Goal: Transaction & Acquisition: Purchase product/service

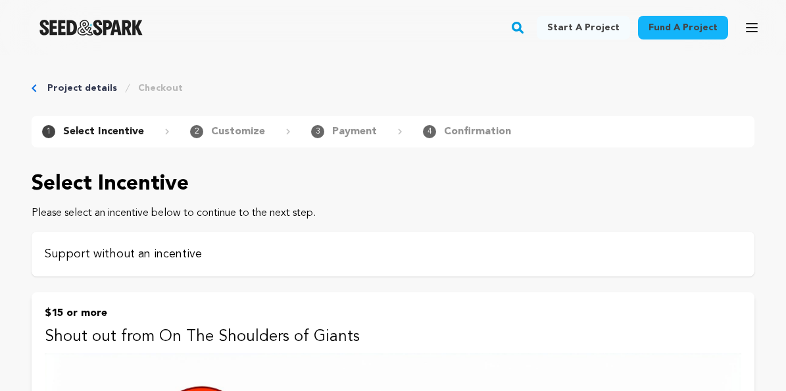
click at [418, 263] on div "Support without an incentive" at bounding box center [393, 253] width 723 height 45
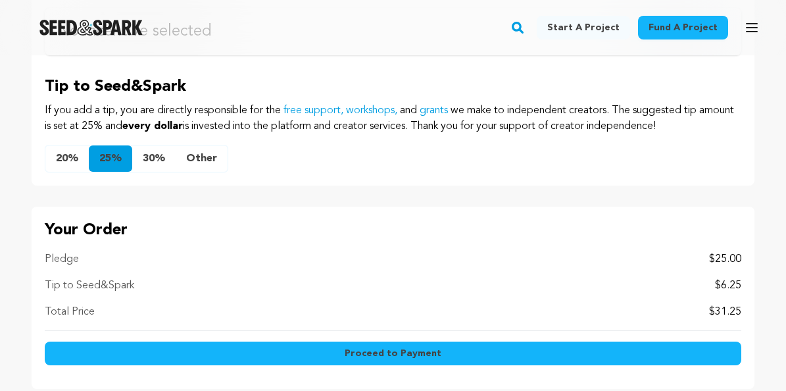
scroll to position [806, 0]
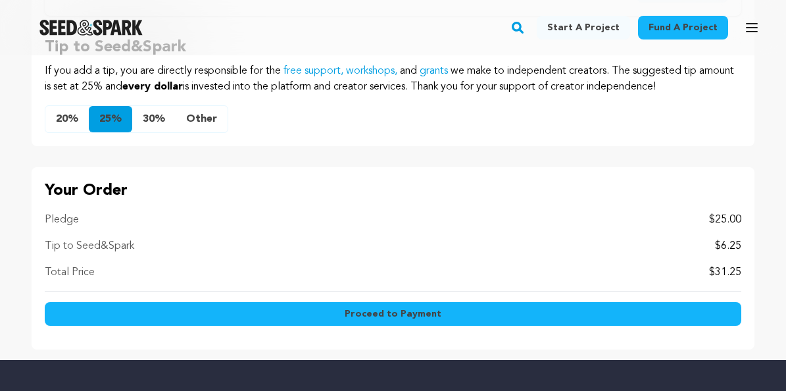
click at [197, 124] on button "Other" at bounding box center [202, 119] width 52 height 26
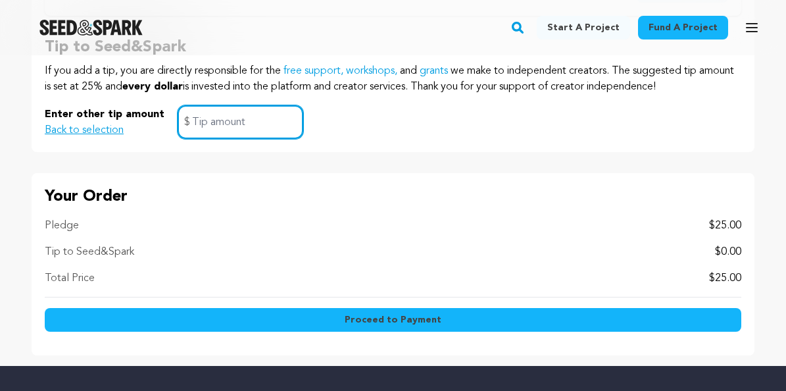
click at [275, 117] on input "text" at bounding box center [241, 122] width 126 height 34
type input "0"
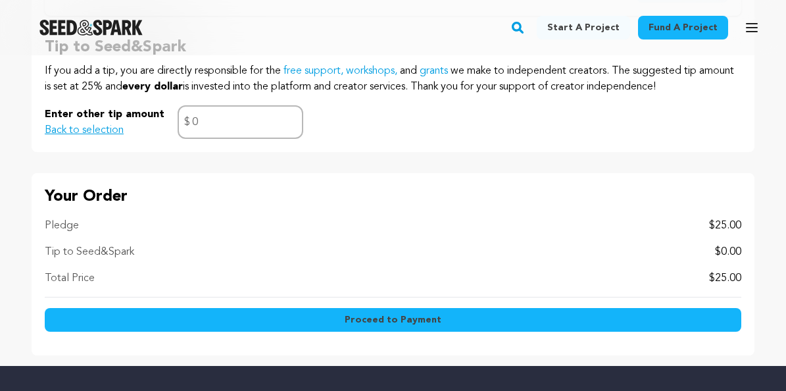
click at [375, 212] on div "Your Order Pledge $25.00 Tip to Seed&Spark $0.00 Total Price $25.00 Proceed to …" at bounding box center [393, 264] width 723 height 182
click at [381, 315] on span "Proceed to Payment" at bounding box center [393, 319] width 97 height 13
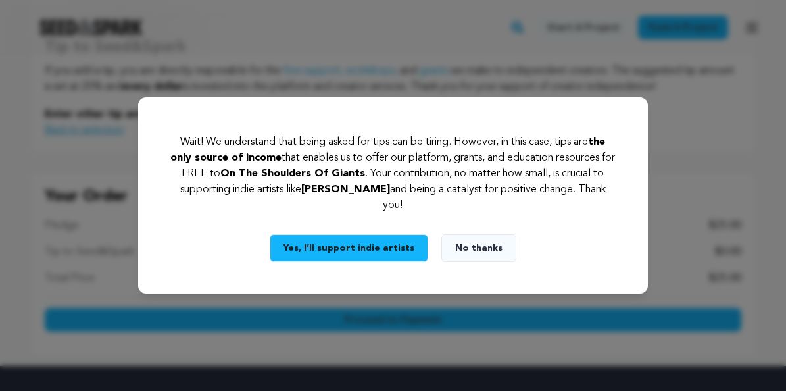
click at [485, 240] on button "No thanks" at bounding box center [478, 248] width 75 height 28
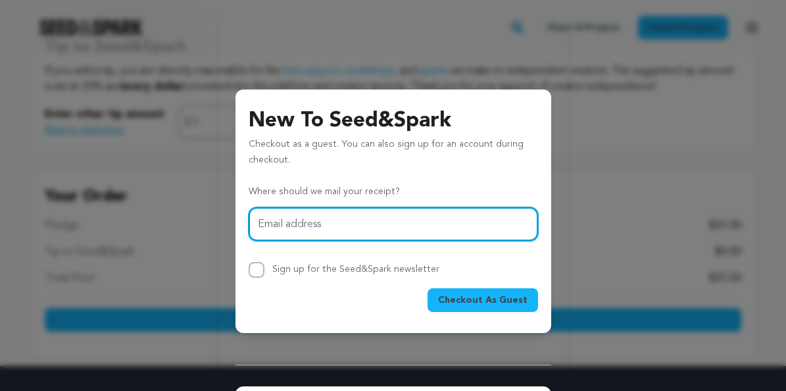
click at [473, 220] on input "Email address" at bounding box center [393, 224] width 289 height 34
type input "whitneyebryan@gmail.com"
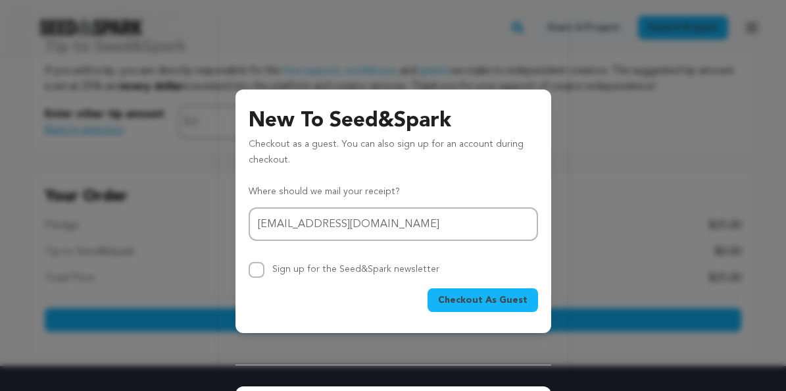
click at [487, 310] on button "Checkout As Guest" at bounding box center [482, 300] width 110 height 24
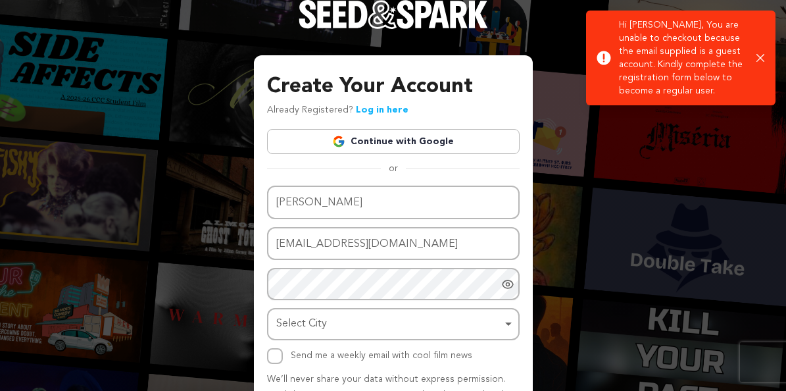
click at [451, 143] on link "Continue with Google" at bounding box center [393, 141] width 253 height 25
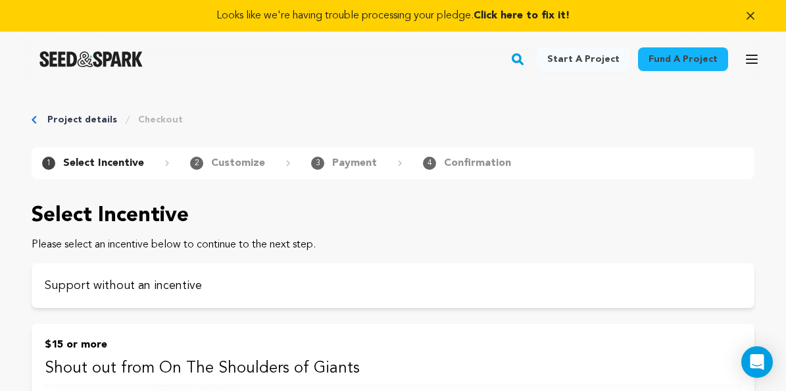
click at [527, 14] on span "Click here to fix it!" at bounding box center [521, 16] width 96 height 11
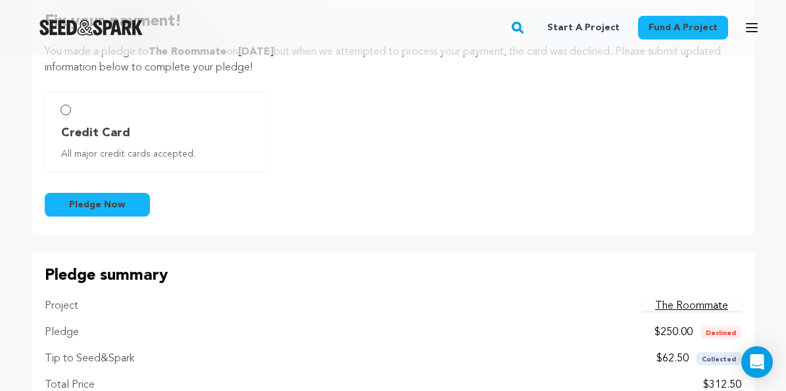
scroll to position [88, 0]
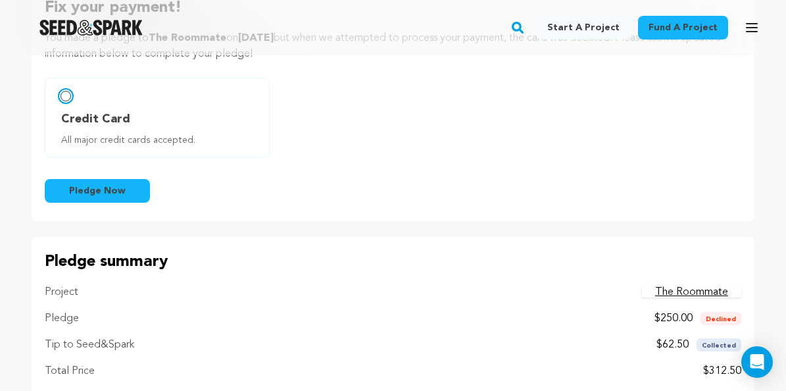
click at [66, 95] on input "Credit Card All major credit cards accepted." at bounding box center [65, 96] width 11 height 11
radio input "false"
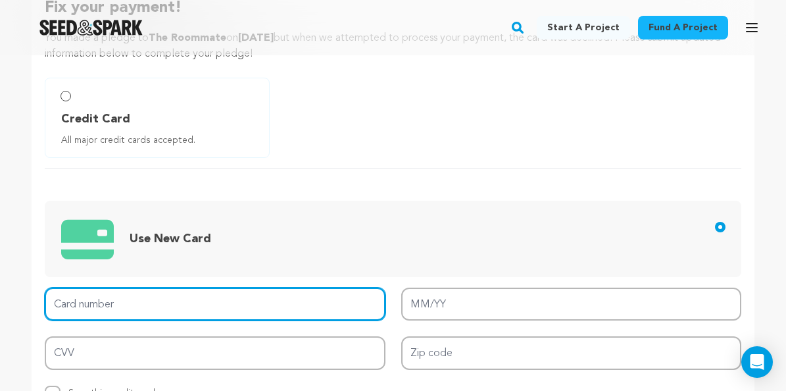
click at [249, 305] on input "Card number" at bounding box center [215, 304] width 341 height 34
type input "4640 1821 3889 0649"
type input "11/30"
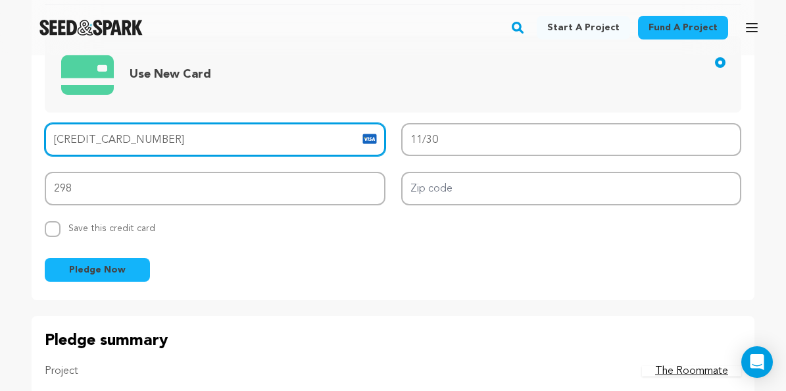
scroll to position [297, 0]
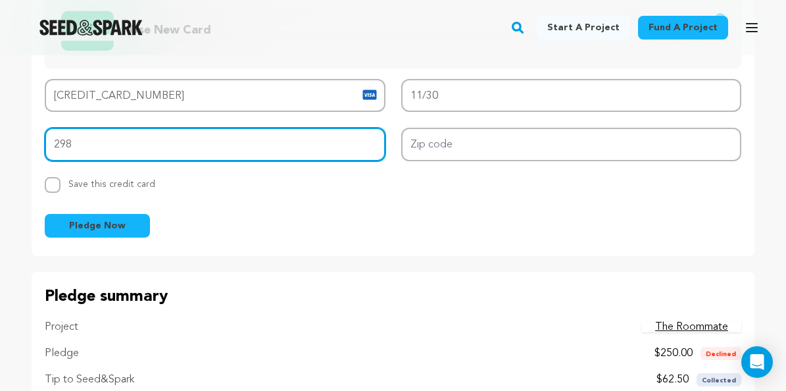
drag, startPoint x: 84, startPoint y: 149, endPoint x: 15, endPoint y: 147, distance: 68.4
click at [16, 147] on div "Fix your payment! You made a pledge to The Roommate on February 10, 2025 but wh…" at bounding box center [393, 105] width 786 height 663
type input "138"
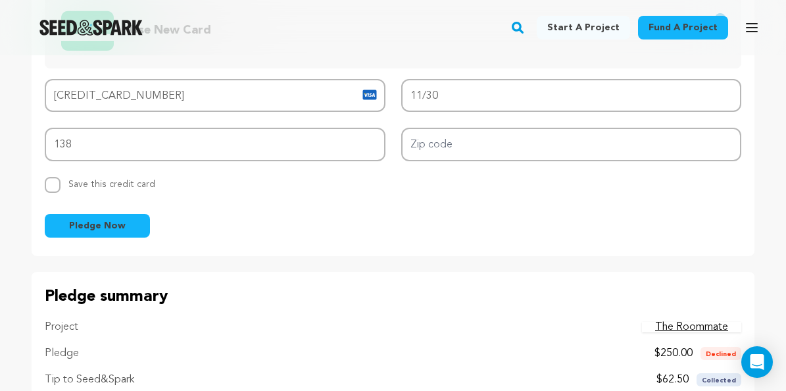
click at [398, 214] on div "Pledge Now" at bounding box center [393, 226] width 696 height 24
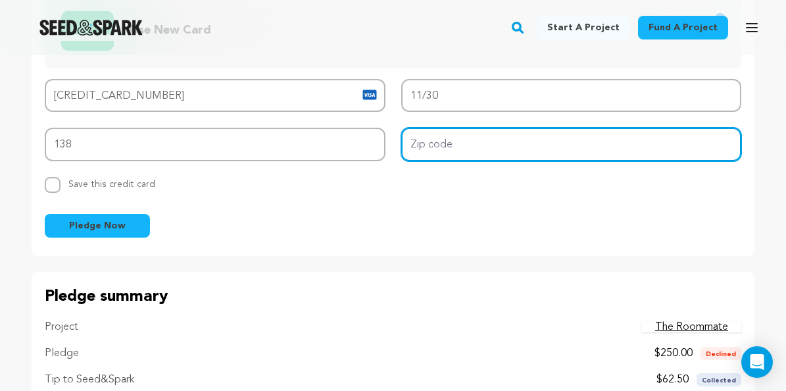
click at [456, 143] on input "Zip code" at bounding box center [571, 145] width 341 height 34
type input "11213"
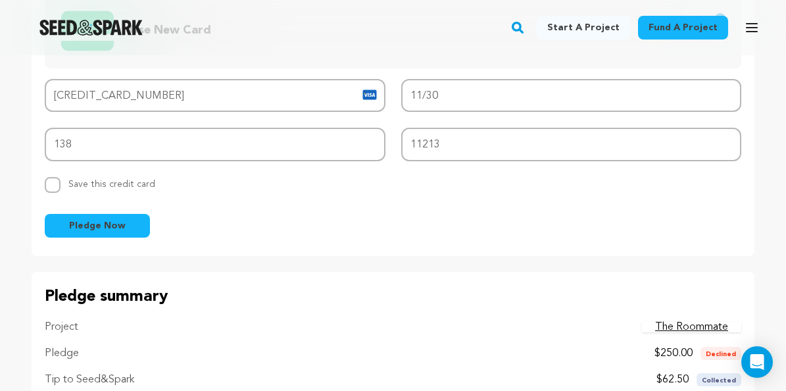
click at [370, 250] on div "Fix your payment! You made a pledge to The Roommate on February 10, 2025 but wh…" at bounding box center [393, 14] width 723 height 481
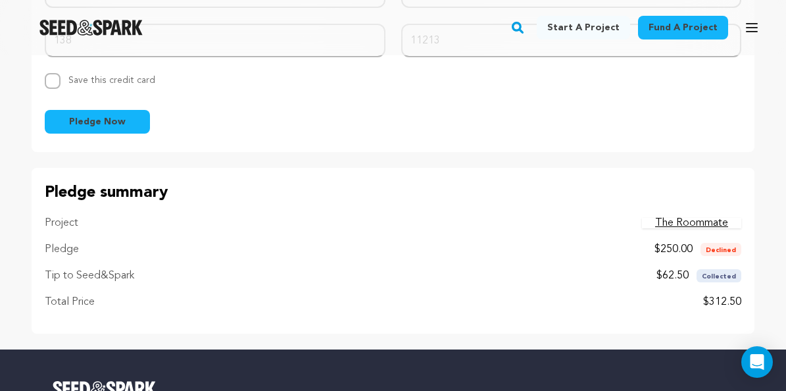
scroll to position [403, 0]
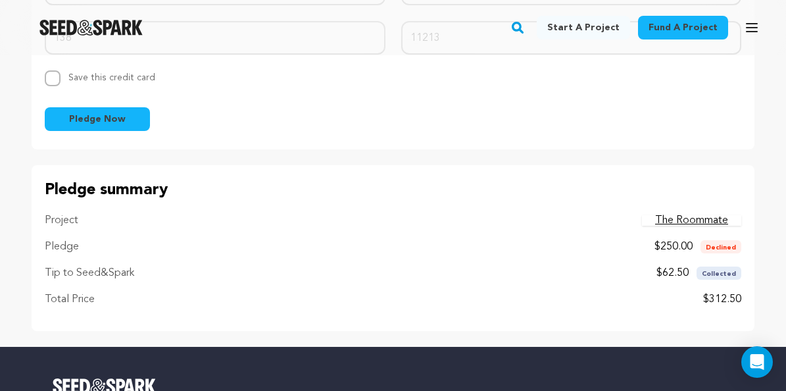
click at [135, 122] on button "Pledge Now" at bounding box center [97, 119] width 105 height 24
